Goal: Task Accomplishment & Management: Manage account settings

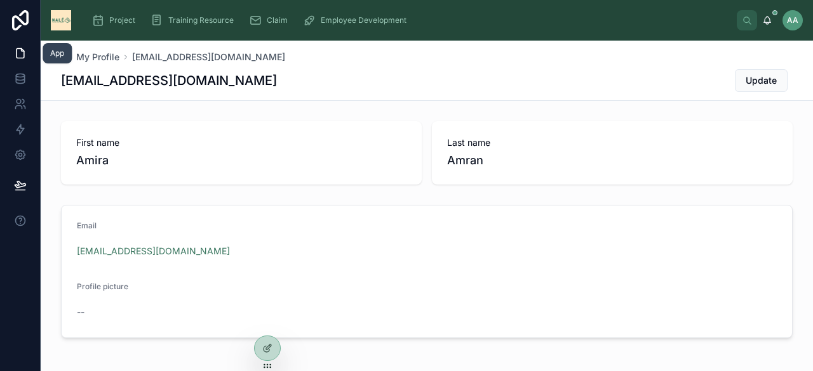
click at [22, 57] on icon at bounding box center [20, 53] width 13 height 13
click at [22, 77] on icon at bounding box center [20, 75] width 8 height 3
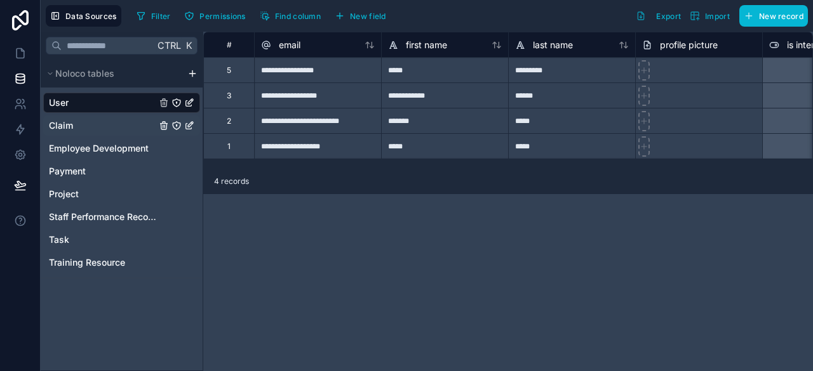
click at [66, 126] on span "Claim" at bounding box center [61, 125] width 24 height 13
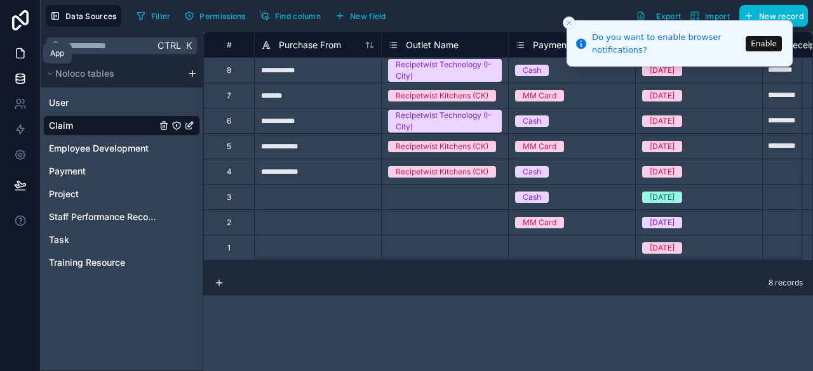
click at [18, 58] on icon at bounding box center [21, 54] width 8 height 10
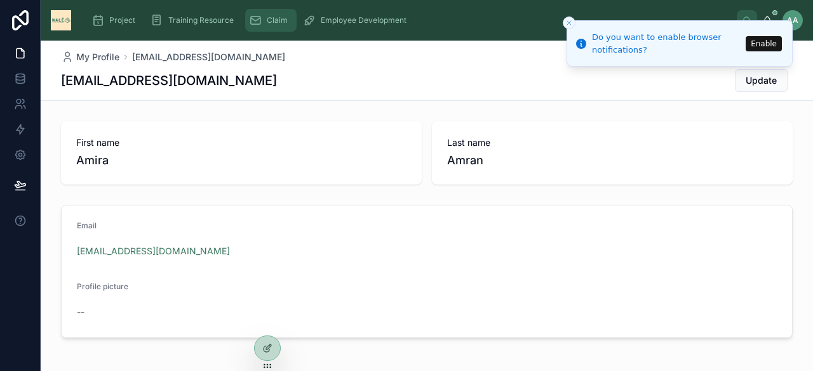
click at [267, 22] on span "Claim" at bounding box center [277, 20] width 21 height 10
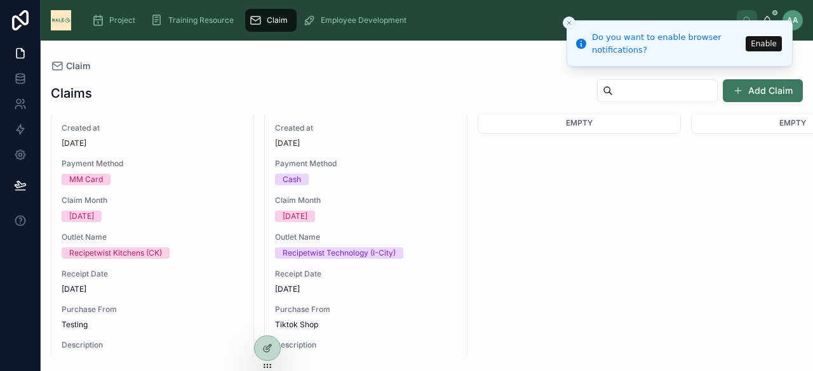
scroll to position [43, 0]
click at [570, 22] on line "Close toast" at bounding box center [569, 23] width 4 height 4
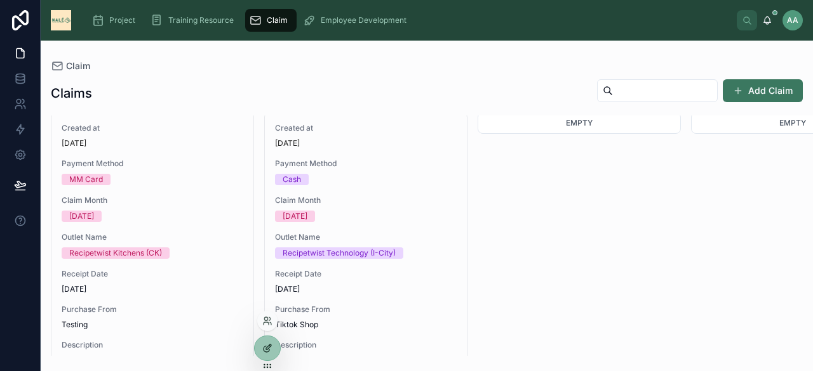
click at [269, 352] on icon at bounding box center [267, 349] width 10 height 10
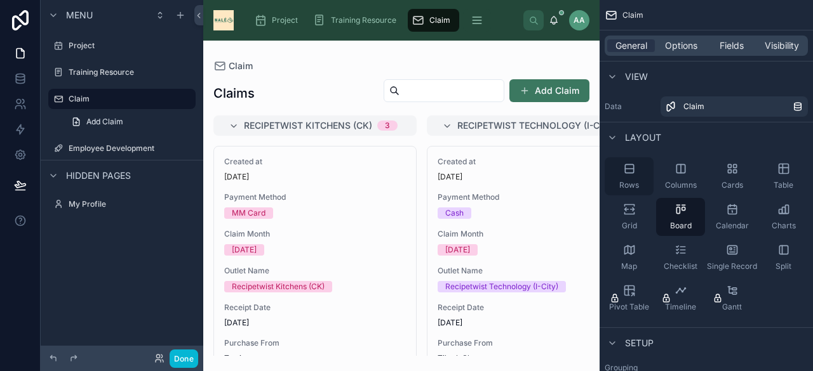
click at [629, 187] on span "Rows" at bounding box center [629, 185] width 20 height 10
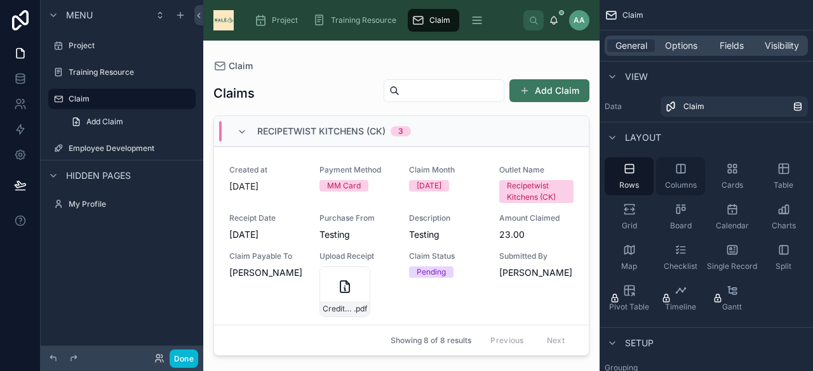
click at [687, 178] on div "Columns" at bounding box center [680, 176] width 49 height 38
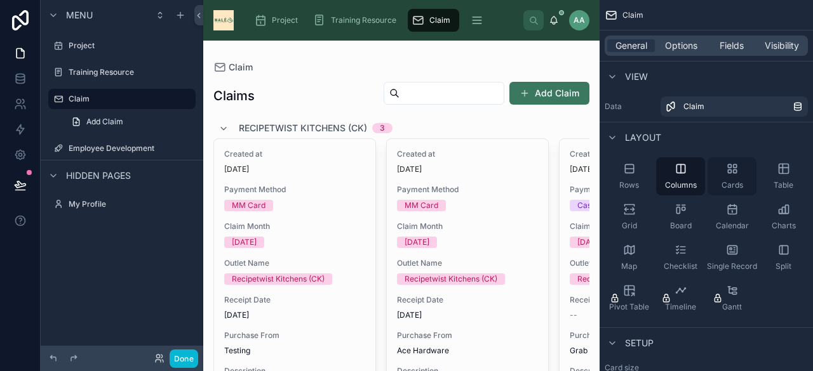
click at [726, 177] on div "Cards" at bounding box center [731, 176] width 49 height 38
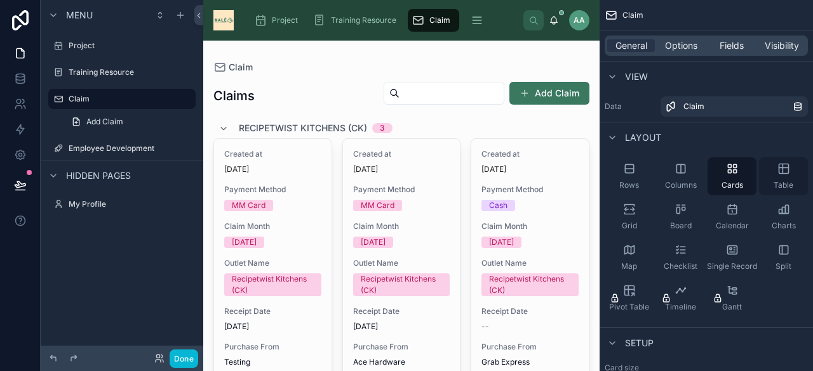
click at [776, 175] on div "Table" at bounding box center [783, 176] width 49 height 38
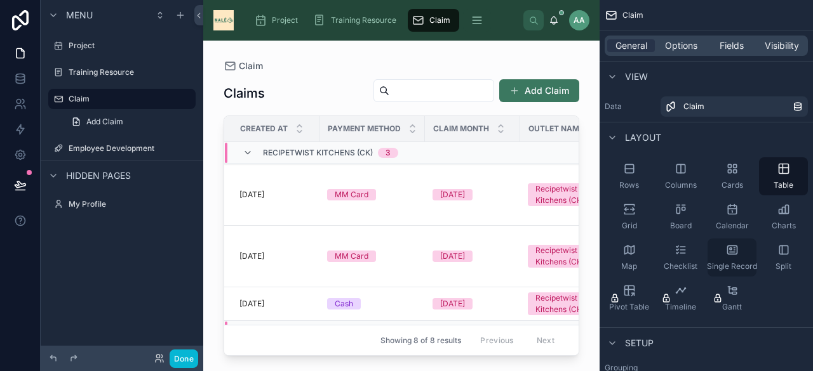
click at [739, 255] on div "Single Record" at bounding box center [731, 258] width 49 height 38
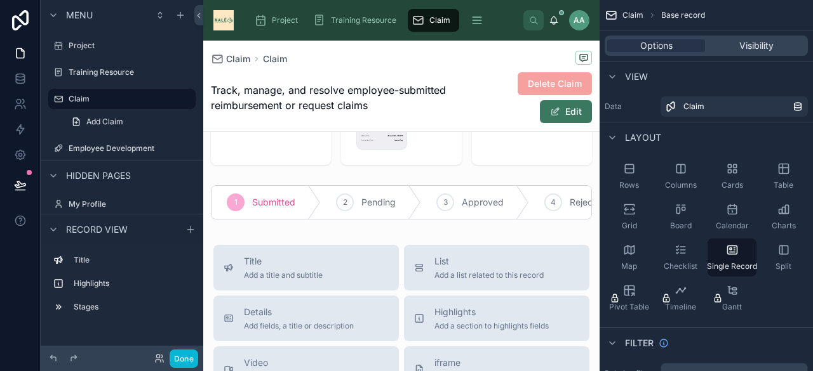
scroll to position [0, 0]
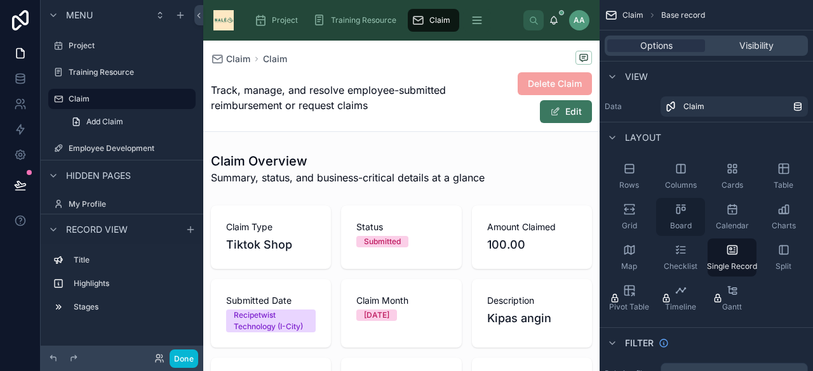
click at [682, 211] on icon "scrollable content" at bounding box center [682, 209] width 3 height 3
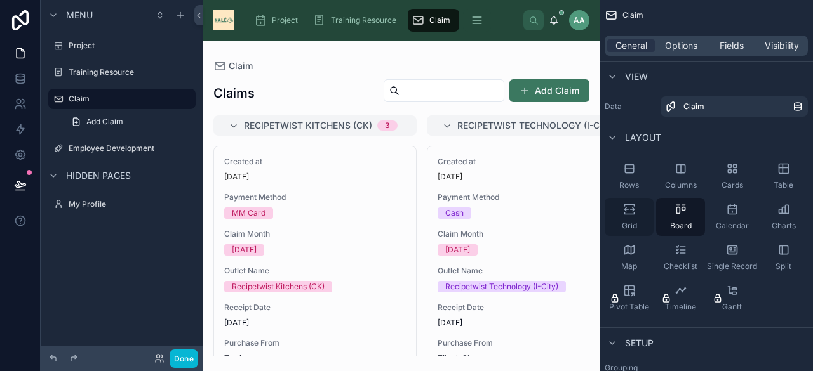
click at [636, 216] on div "Grid" at bounding box center [629, 217] width 49 height 38
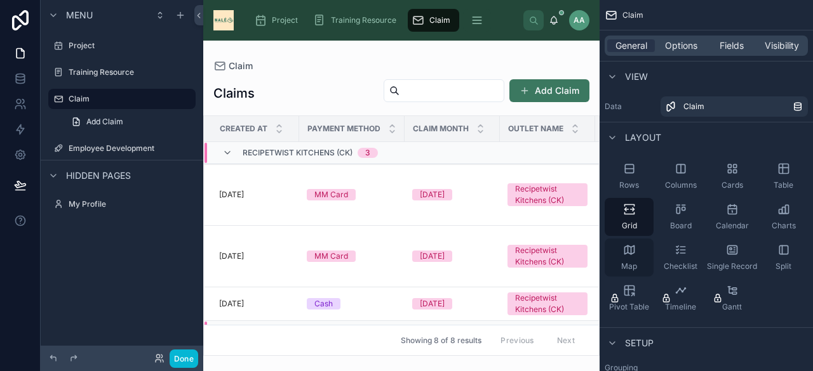
click at [633, 253] on icon "scrollable content" at bounding box center [629, 250] width 10 height 8
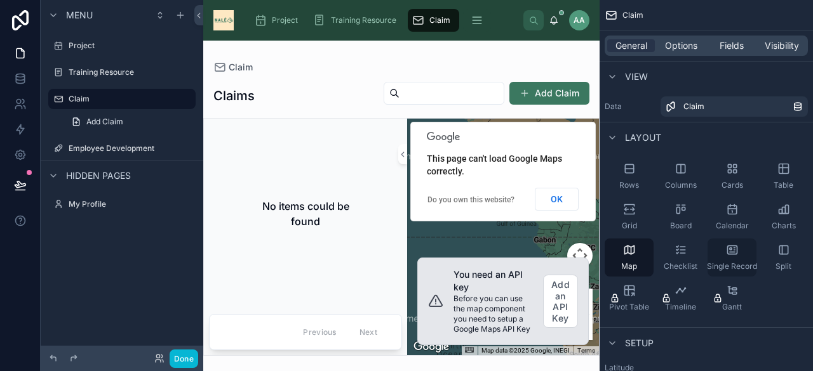
click at [728, 257] on div "Single Record" at bounding box center [731, 258] width 49 height 38
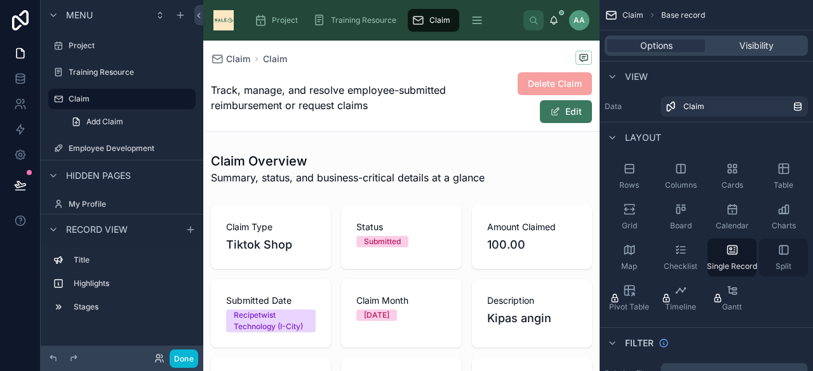
click at [775, 251] on div "Split" at bounding box center [783, 258] width 49 height 38
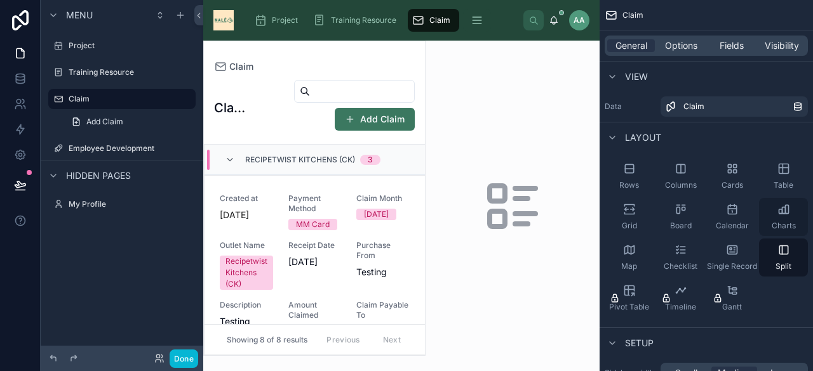
click at [773, 224] on span "Charts" at bounding box center [784, 226] width 24 height 10
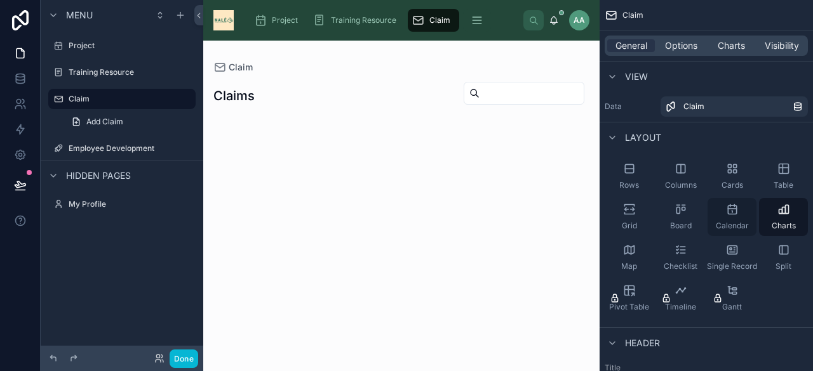
click at [744, 219] on div "Calendar" at bounding box center [731, 217] width 49 height 38
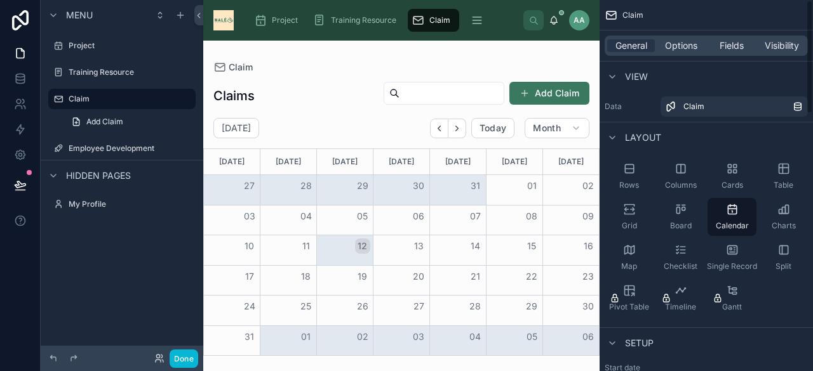
click at [785, 301] on div "Rows Columns Cards Table Grid Board Calendar Charts Map Checklist Single Record…" at bounding box center [705, 237] width 213 height 170
click at [742, 266] on span "Single Record" at bounding box center [732, 267] width 50 height 10
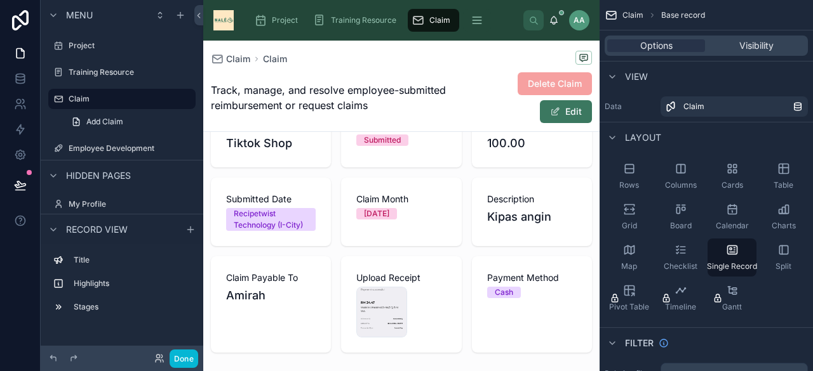
scroll to position [184, 0]
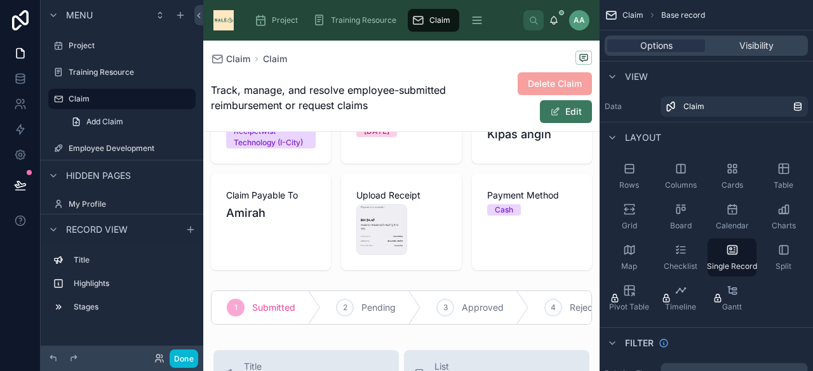
drag, startPoint x: 472, startPoint y: 332, endPoint x: 512, endPoint y: 343, distance: 42.0
drag, startPoint x: 475, startPoint y: 328, endPoint x: 525, endPoint y: 340, distance: 51.5
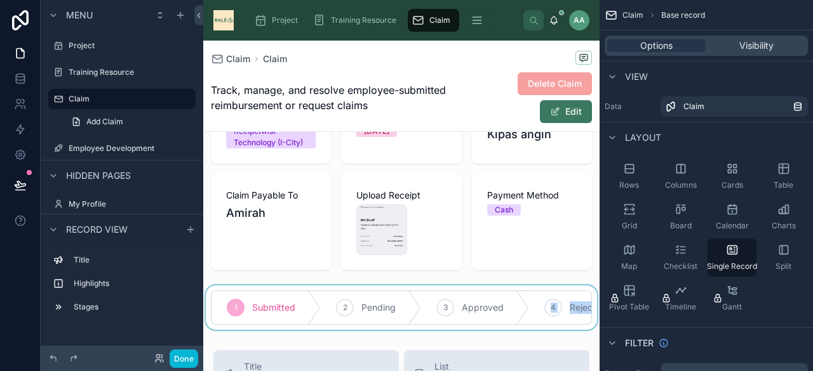
click at [575, 330] on div at bounding box center [401, 308] width 396 height 44
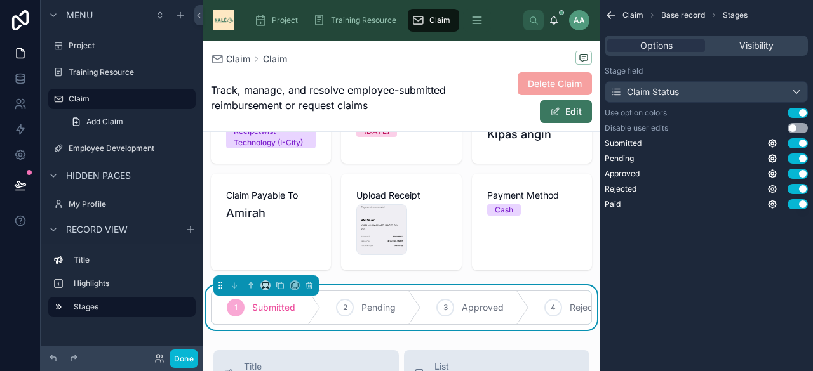
click at [516, 277] on div "Claim Overview Summary, status, and business-critical details at a glance Claim…" at bounding box center [401, 146] width 396 height 367
click at [639, 242] on div "Claim Base record Stages Options Visibility Stage field Claim Status Use option…" at bounding box center [705, 185] width 213 height 371
click at [20, 70] on link at bounding box center [20, 78] width 40 height 25
